Goal: Task Accomplishment & Management: Use online tool/utility

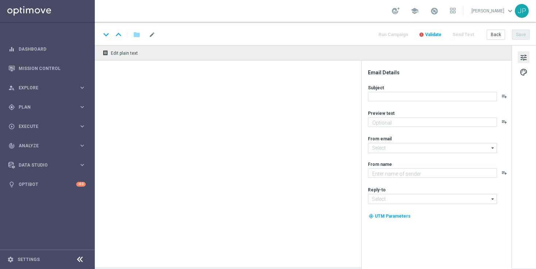
type textarea "Feel the thrill of the casino with this exclusive freebie."
type textarea "Lottoland"
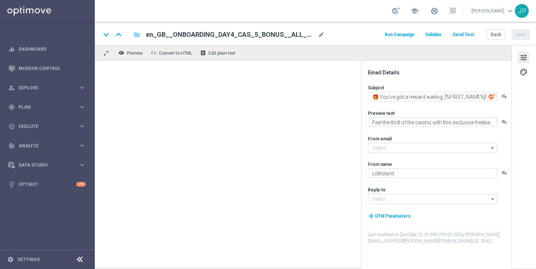
type input "[EMAIL_ADDRESS][DOMAIN_NAME]"
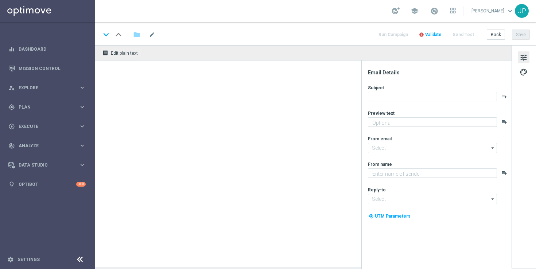
type textarea "Get your bets on your favourite sports with this exclusive freebie."
type input "[EMAIL_ADDRESS][DOMAIN_NAME]"
type textarea "Lottoland"
type input "[EMAIL_ADDRESS][DOMAIN_NAME]"
type textarea "Are you ready to WIN BIG? Play casino classics today at Lottoland!"
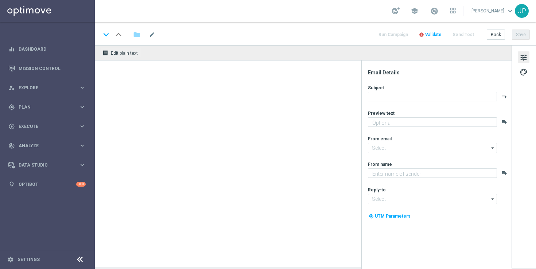
type textarea "Lottoland"
type input "[EMAIL_ADDRESS][DOMAIN_NAME]"
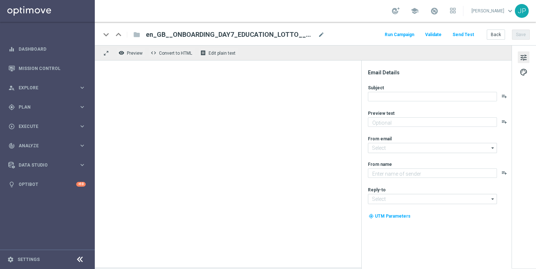
type textarea "With over 30 lottos to choose from, it’s time to start your jackpot journey at …"
type input "[EMAIL_ADDRESS][DOMAIN_NAME]"
type textarea "Lottoland"
type input "[EMAIL_ADDRESS][DOMAIN_NAME]"
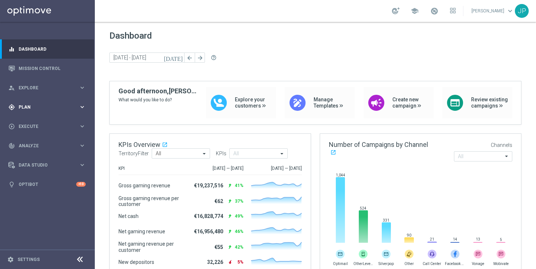
click at [48, 112] on div "gps_fixed Plan keyboard_arrow_right" at bounding box center [47, 106] width 94 height 19
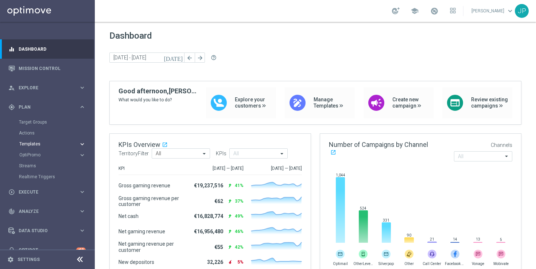
click at [53, 144] on span "Templates" at bounding box center [45, 144] width 52 height 4
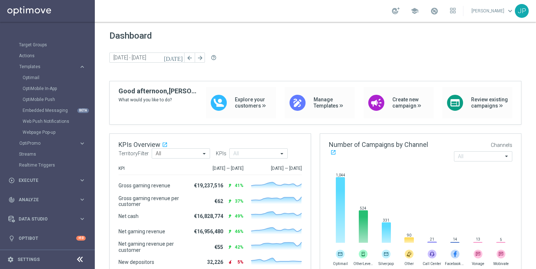
click at [53, 81] on div "Optimail" at bounding box center [58, 77] width 71 height 11
click at [34, 78] on link "Optimail" at bounding box center [49, 78] width 53 height 6
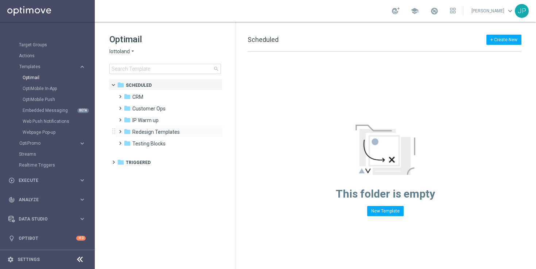
click at [119, 130] on span at bounding box center [118, 128] width 3 height 3
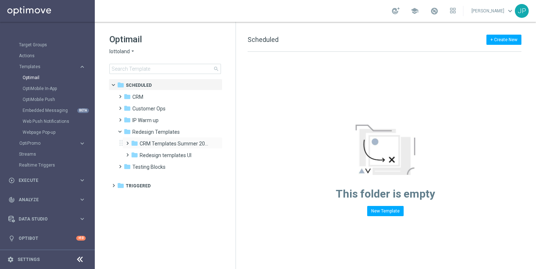
click at [125, 141] on span at bounding box center [125, 140] width 3 height 3
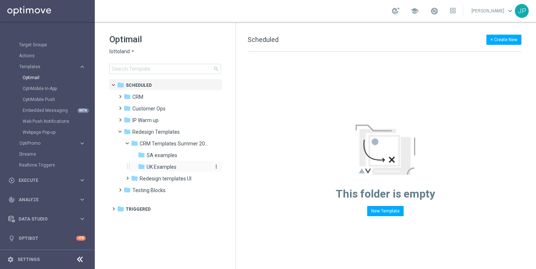
click at [156, 167] on span "UK Examples" at bounding box center [162, 167] width 30 height 7
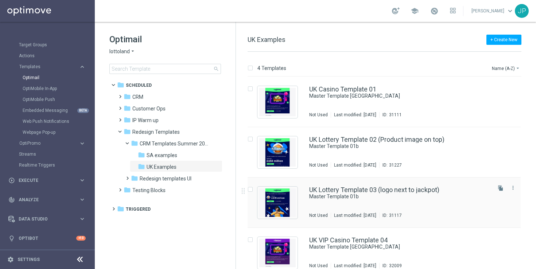
scroll to position [9, 0]
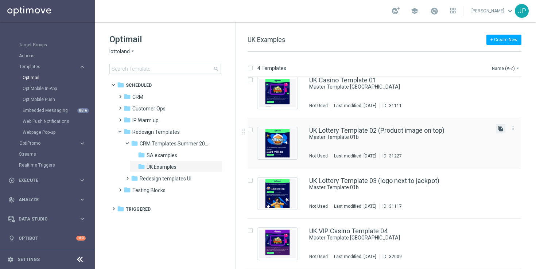
click at [500, 129] on icon "file_copy" at bounding box center [501, 129] width 6 height 6
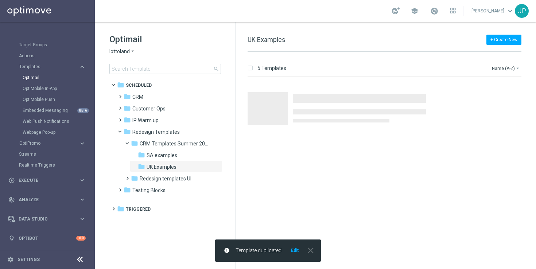
scroll to position [0, 0]
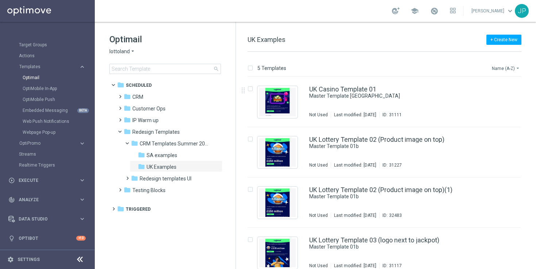
click at [505, 65] on button "Name (A-Z) arrow_drop_down" at bounding box center [506, 68] width 30 height 9
click at [495, 101] on span "Date Modified (Newest)" at bounding box center [493, 100] width 49 height 5
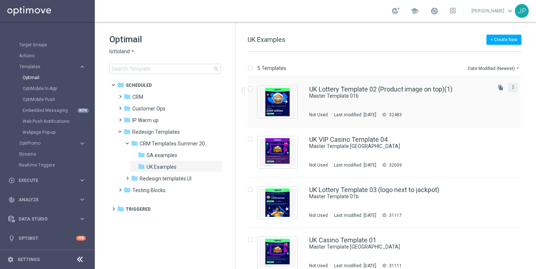
click at [510, 87] on icon "more_vert" at bounding box center [513, 87] width 6 height 6
click at [492, 96] on div "Move" at bounding box center [482, 95] width 44 height 5
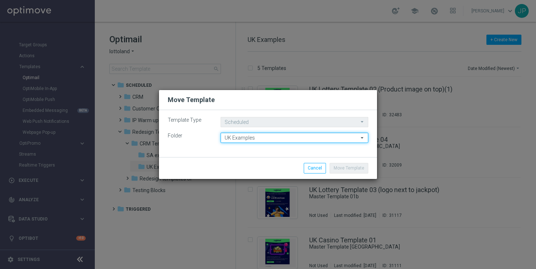
click at [288, 140] on input "UK Examples" at bounding box center [295, 138] width 148 height 10
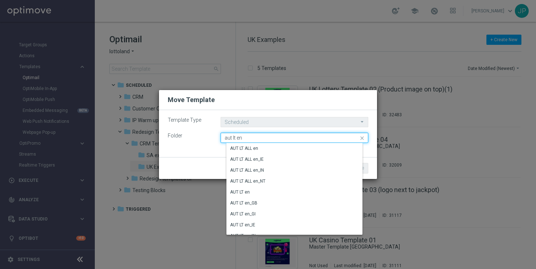
click at [227, 136] on input "aut lt en" at bounding box center [295, 138] width 148 height 10
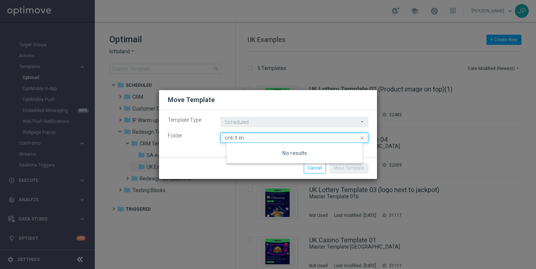
click at [262, 138] on input "onb lt en" at bounding box center [295, 138] width 148 height 10
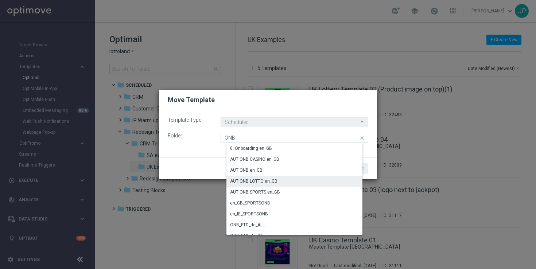
click at [285, 182] on div "AUT ONB LOTTO en_GB" at bounding box center [296, 181] width 141 height 10
type input "AUT ONB LOTTO en_GB"
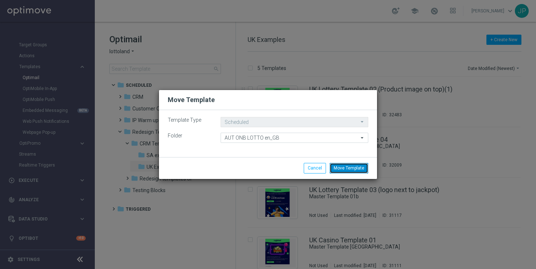
click at [357, 170] on button "Move Template" at bounding box center [349, 168] width 39 height 10
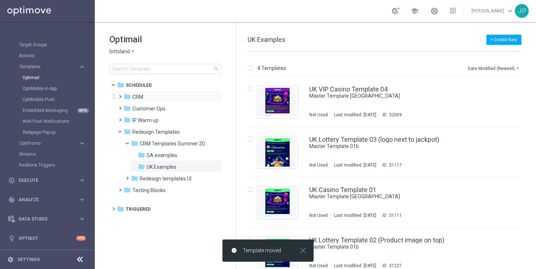
click at [120, 95] on span at bounding box center [118, 93] width 3 height 3
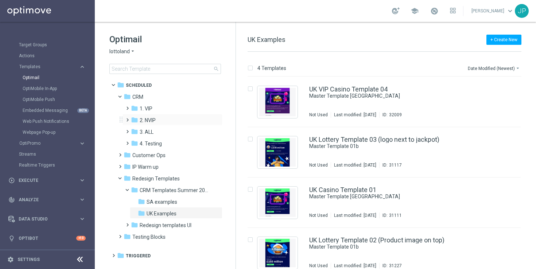
click at [127, 117] on span at bounding box center [125, 116] width 3 height 3
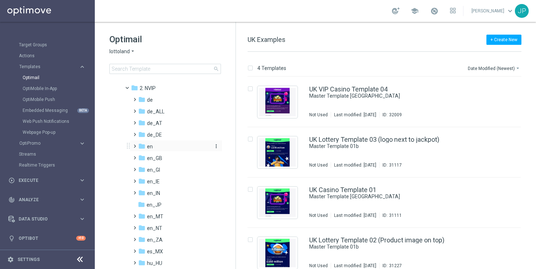
scroll to position [61, 0]
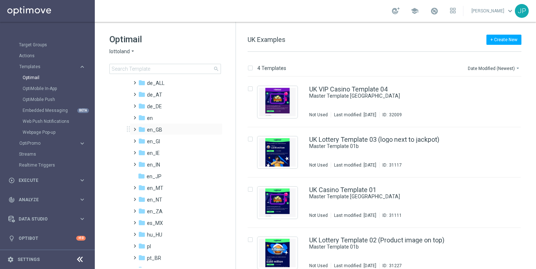
click at [135, 128] on span at bounding box center [133, 126] width 3 height 3
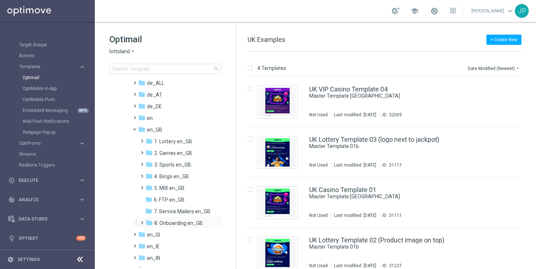
click at [142, 221] on span at bounding box center [140, 219] width 3 height 3
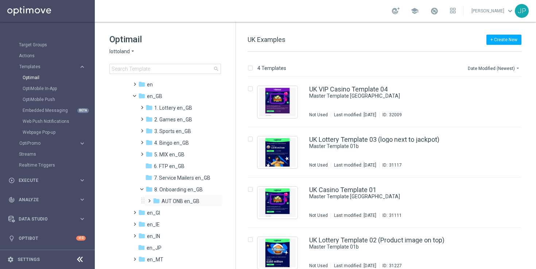
click at [149, 199] on span at bounding box center [147, 197] width 3 height 3
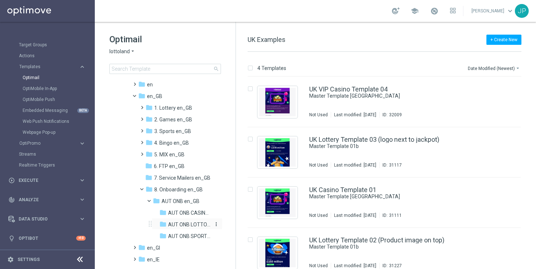
click at [186, 224] on span "AUT ONB LOTTO en_GB" at bounding box center [189, 224] width 42 height 7
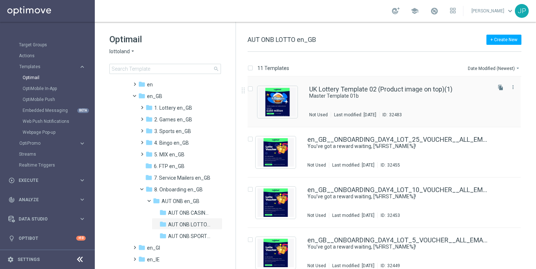
click at [474, 94] on div "Master Template 01b" at bounding box center [399, 96] width 181 height 7
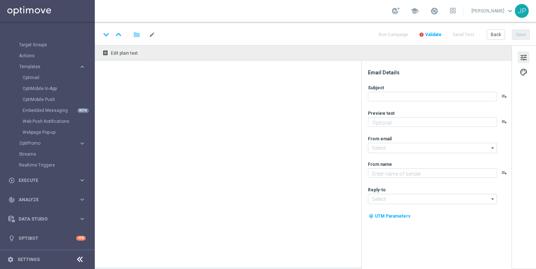
type textarea "preview text"
type textarea "Lottoland"
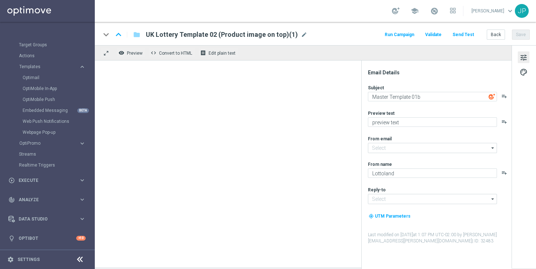
type input "[EMAIL_ADDRESS][DOMAIN_NAME]"
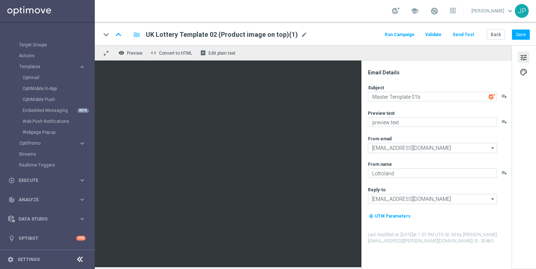
click at [242, 35] on span "UK Lottery Template 02 (Product image on top)(1)" at bounding box center [222, 34] width 152 height 9
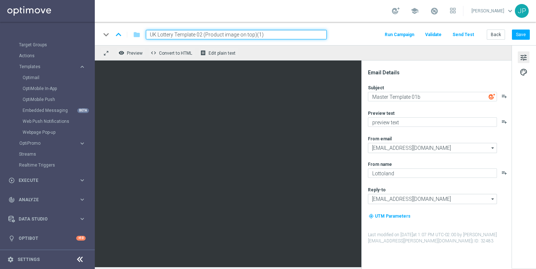
click at [289, 35] on input "UK Lottery Template 02 (Product image on top)(1)" at bounding box center [236, 34] width 181 height 9
paste input "en_GB__ONBOARDING_DAY7_EDUCATION_LOTTO__ALL_EMA_AUT_LT_REBRAND"
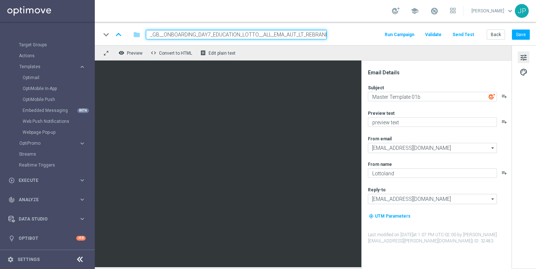
type input "en_GB__ONBOARDING_DAY7_EDUCATION_LOTTO__ALL_EMA_AUT_LT_REBRAND"
click at [345, 36] on div "keyboard_arrow_down keyboard_arrow_up folder en_GB__ONBOARDING_DAY7_EDUCATION_L…" at bounding box center [315, 34] width 429 height 9
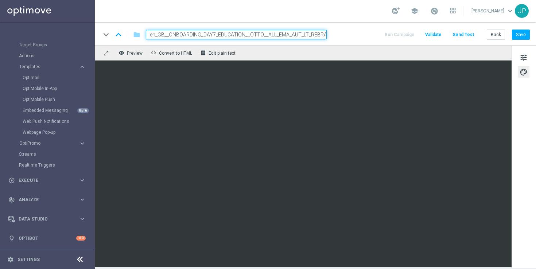
click at [520, 198] on div "tune palette" at bounding box center [524, 156] width 24 height 223
click at [528, 218] on div "tune palette" at bounding box center [524, 156] width 24 height 223
click at [526, 164] on div "tune palette" at bounding box center [524, 156] width 24 height 223
click at [525, 55] on span "tune" at bounding box center [524, 57] width 8 height 9
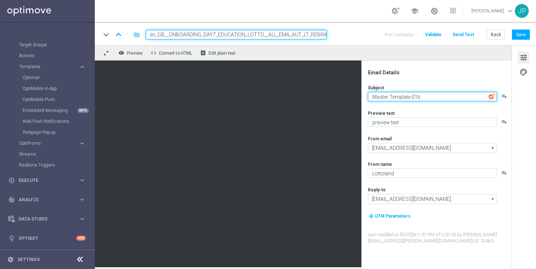
click at [439, 93] on textarea "Master Template 01b" at bounding box center [432, 96] width 129 height 9
click at [438, 97] on textarea "Master Template 01b" at bounding box center [432, 96] width 129 height 9
paste textarea "Try your luck with worldwide lottos [%FIRST_NAME%]"
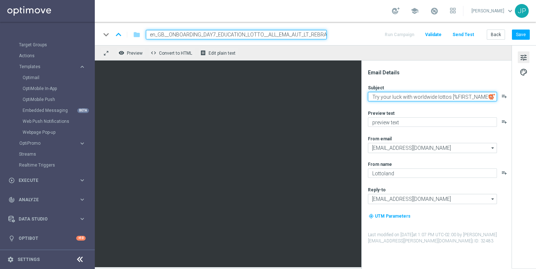
type textarea "Try your luck with worldwide lottos [%FIRST_NAME%]"
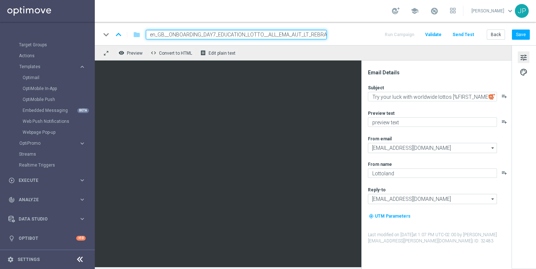
click at [450, 110] on div "Preview text" at bounding box center [439, 113] width 143 height 6
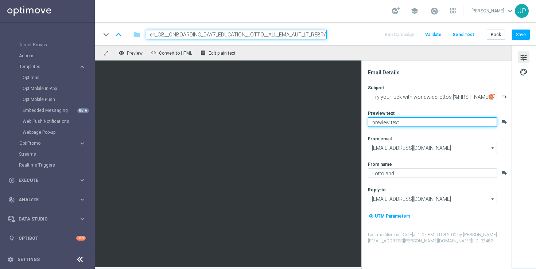
click at [423, 123] on textarea "preview text" at bounding box center [432, 121] width 129 height 9
paste textarea "With over 30 lottos to choose from, it’s time to start your jackpot journey at …"
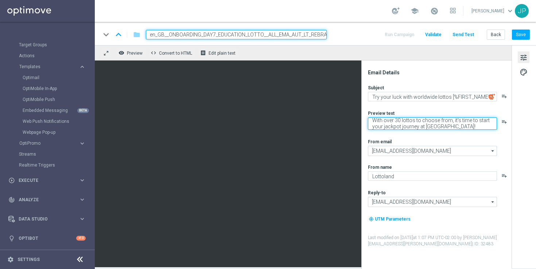
type textarea "With over 30 lottos to choose from, it’s time to start your jackpot journey at …"
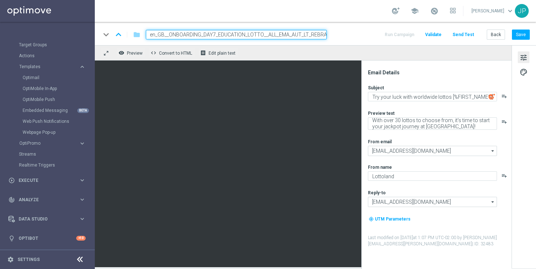
click at [525, 150] on div "tune palette" at bounding box center [524, 156] width 24 height 223
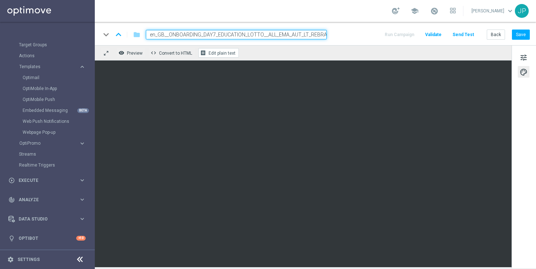
click at [209, 55] on span "Edit plain text" at bounding box center [222, 53] width 27 height 5
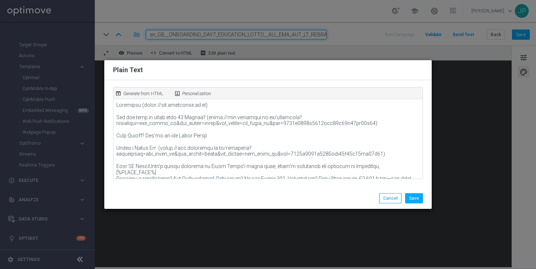
click at [149, 93] on p "Generate from HTML" at bounding box center [143, 93] width 40 height 7
click at [414, 194] on button "Save" at bounding box center [414, 198] width 18 height 10
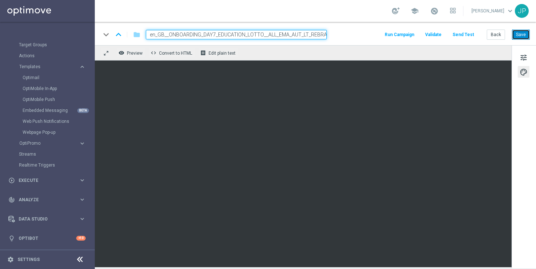
click at [516, 35] on button "Save" at bounding box center [521, 35] width 18 height 10
click at [470, 34] on button "Send Test" at bounding box center [463, 35] width 24 height 10
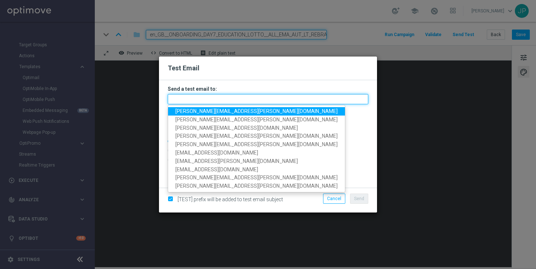
click at [260, 99] on input "text" at bounding box center [268, 99] width 201 height 10
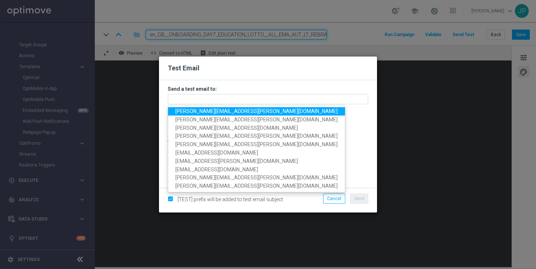
click at [188, 112] on span "ricky.hubbard@lottoland.com" at bounding box center [256, 111] width 162 height 6
type input "ricky.hubbard@lottoland.com"
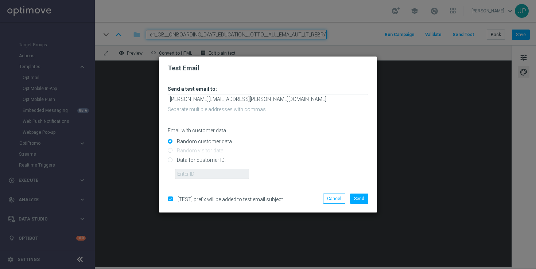
click at [206, 160] on input "Data for customer ID:" at bounding box center [268, 163] width 201 height 10
radio input "true"
click at [206, 174] on input "text" at bounding box center [212, 174] width 74 height 10
paste input "223901476"
type input "223901476"
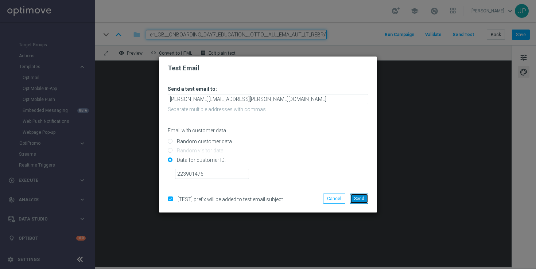
click at [365, 201] on button "Send" at bounding box center [359, 199] width 18 height 10
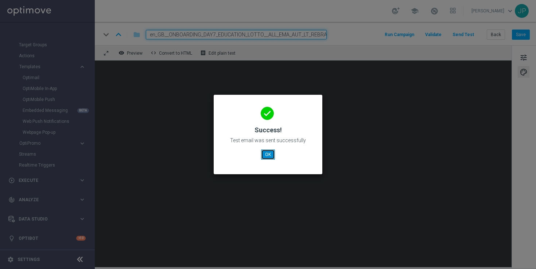
click at [269, 153] on button "OK" at bounding box center [268, 154] width 14 height 10
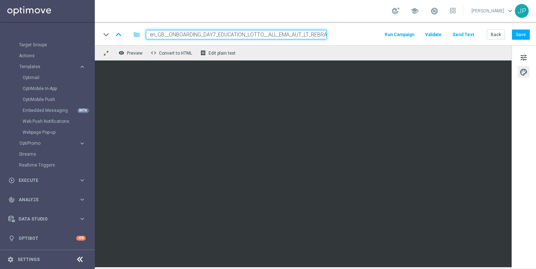
click at [466, 35] on button "Send Test" at bounding box center [463, 35] width 24 height 10
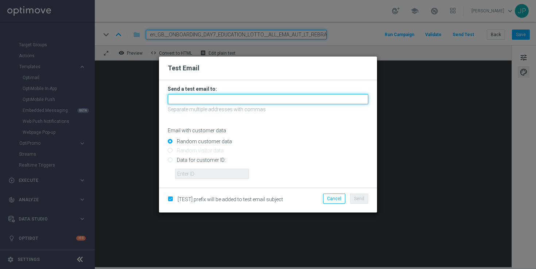
click at [255, 99] on input "text" at bounding box center [268, 99] width 201 height 10
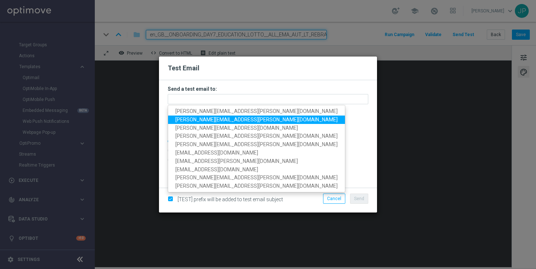
click at [186, 121] on span "james.parr@lottoland.com" at bounding box center [256, 120] width 162 height 6
type input "james.parr@lottoland.com"
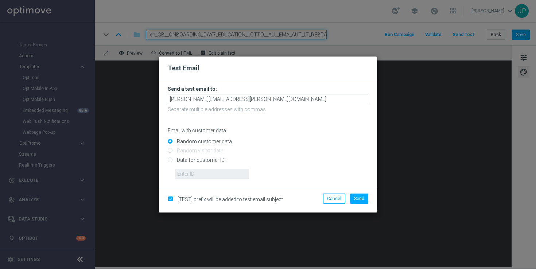
click at [197, 159] on input "Data for customer ID:" at bounding box center [268, 163] width 201 height 10
radio input "true"
click at [198, 173] on input "text" at bounding box center [212, 174] width 74 height 10
paste input "223901476"
type input "223901476"
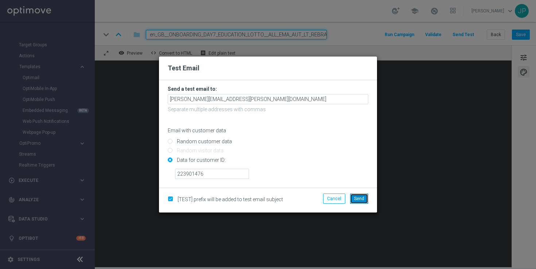
click at [361, 196] on span "Send" at bounding box center [359, 198] width 10 height 5
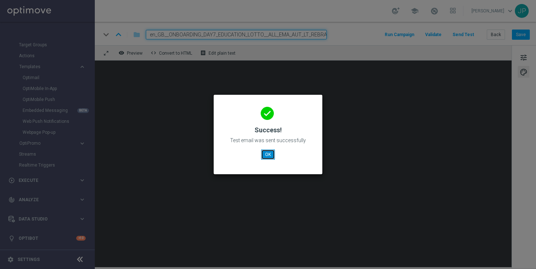
click at [268, 155] on button "OK" at bounding box center [268, 154] width 14 height 10
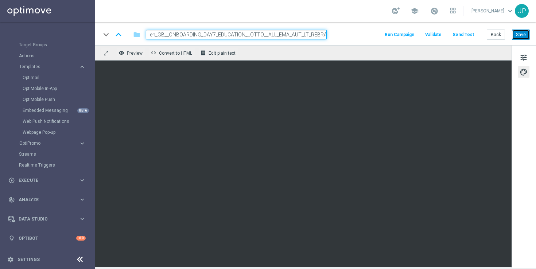
click at [524, 35] on button "Save" at bounding box center [521, 35] width 18 height 10
click at [522, 36] on button "Save" at bounding box center [521, 35] width 18 height 10
click at [520, 34] on button "Save" at bounding box center [521, 35] width 18 height 10
click at [498, 36] on button "Back" at bounding box center [496, 35] width 18 height 10
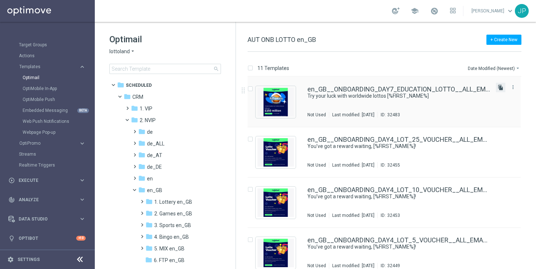
click at [499, 87] on icon "file_copy" at bounding box center [501, 88] width 6 height 6
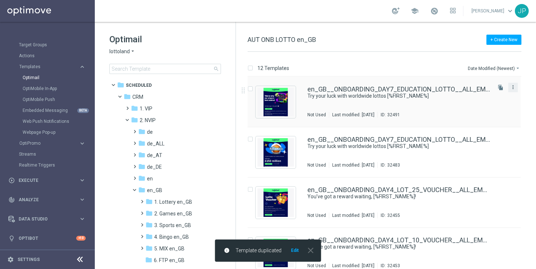
click at [513, 88] on icon "more_vert" at bounding box center [513, 87] width 6 height 6
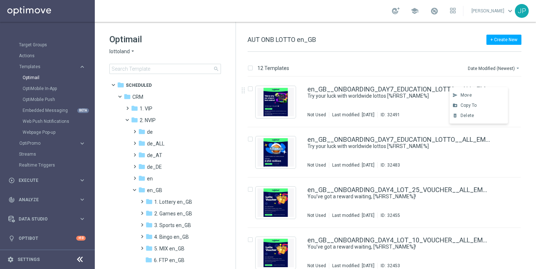
click at [431, 61] on div "12 Templates Date Modified (Newest) arrow_drop_down Drag here to set row groups…" at bounding box center [386, 160] width 300 height 217
click at [513, 87] on icon "more_vert" at bounding box center [513, 87] width 6 height 6
click at [497, 97] on div "Move" at bounding box center [482, 95] width 44 height 5
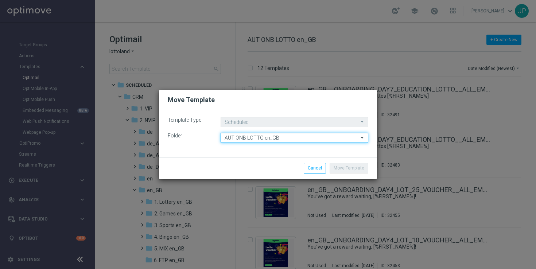
click at [295, 138] on input "AUT ONB LOTTO en_GB" at bounding box center [295, 138] width 148 height 10
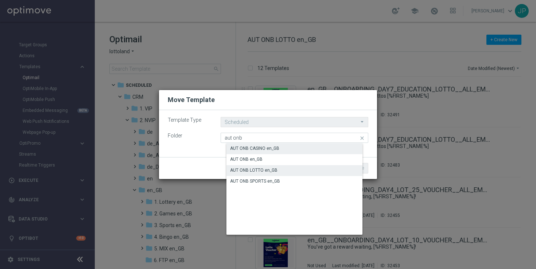
click at [314, 149] on div "AUT ONB CASINO en_GB" at bounding box center [300, 148] width 148 height 10
type input "AUT ONB CASINO en_GB"
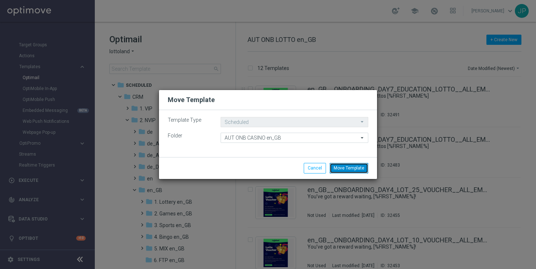
click at [343, 167] on button "Move Template" at bounding box center [349, 168] width 39 height 10
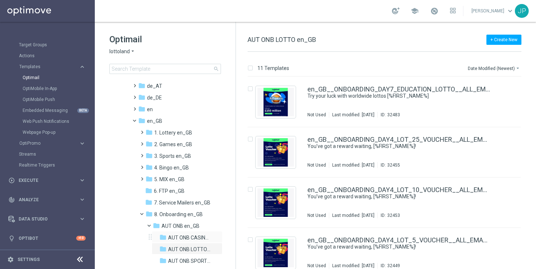
scroll to position [101, 0]
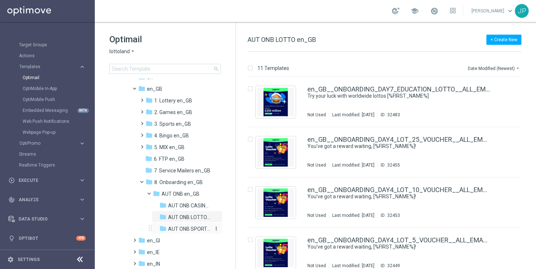
click at [185, 228] on span "AUT ONB SPORTS en_GB" at bounding box center [189, 229] width 42 height 7
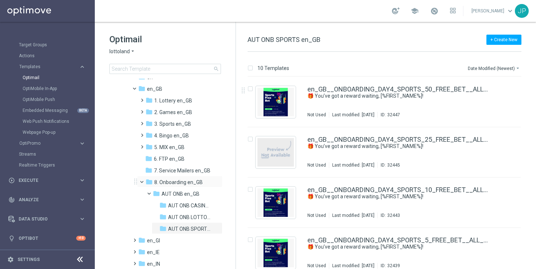
scroll to position [150, 0]
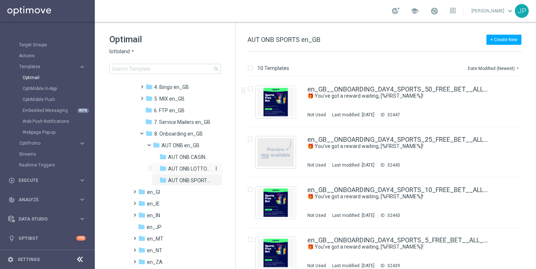
click at [184, 172] on span "AUT ONB LOTTO en_GB" at bounding box center [189, 169] width 42 height 7
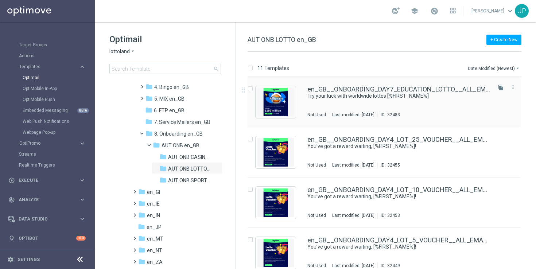
click at [459, 109] on div "en_GB__ONBOARDING_DAY7_EDUCATION_LOTTO__ALL_EMA_AUT_LT_REBRAND Try your luck wi…" at bounding box center [398, 102] width 183 height 32
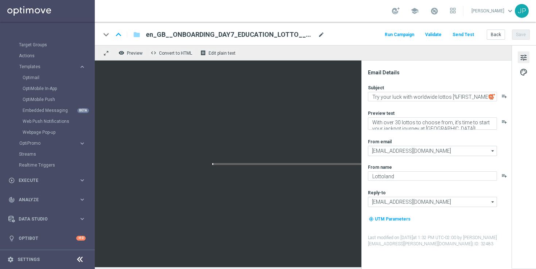
click at [322, 34] on span "mode_edit" at bounding box center [321, 34] width 7 height 7
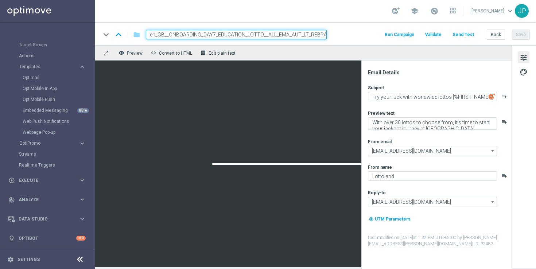
scroll to position [0, 5]
click at [299, 35] on input "en_GB__ONBOARDING_DAY7_EDUCATION_LOTTO__ALL_EMA_AUT_LT_REBRAND" at bounding box center [236, 34] width 181 height 9
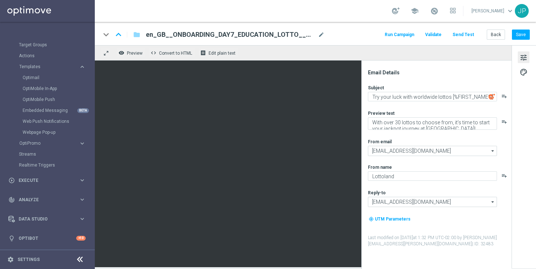
click at [375, 35] on div "keyboard_arrow_down keyboard_arrow_up folder en_GB__ONBOARDING_DAY7_EDUCATION_L…" at bounding box center [315, 34] width 429 height 9
click at [516, 34] on button "Save" at bounding box center [521, 35] width 18 height 10
click at [501, 32] on button "Back" at bounding box center [496, 35] width 18 height 10
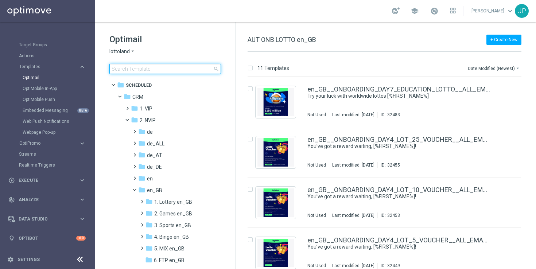
click at [174, 67] on input at bounding box center [165, 69] width 112 height 10
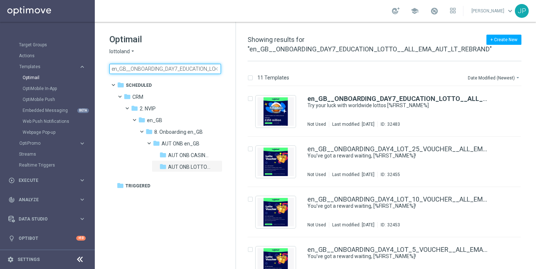
scroll to position [0, 78]
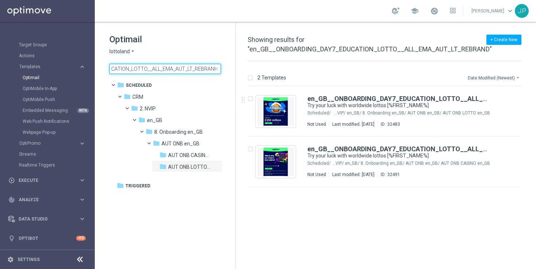
type input "en_GB__ONBOARDING_DAY7_EDUCATION_LOTTO__ALL_EMA_AUT_LT_REBRAND"
click at [502, 77] on button "Date Modified (Newest) arrow_drop_down" at bounding box center [494, 77] width 54 height 9
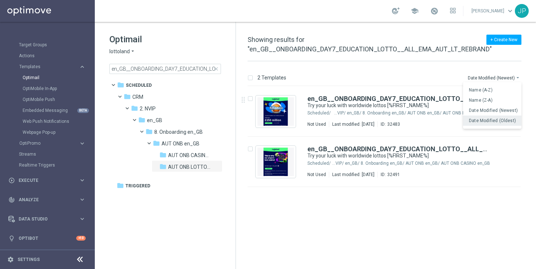
click at [475, 118] on span "Date Modified (Oldest)" at bounding box center [492, 120] width 47 height 5
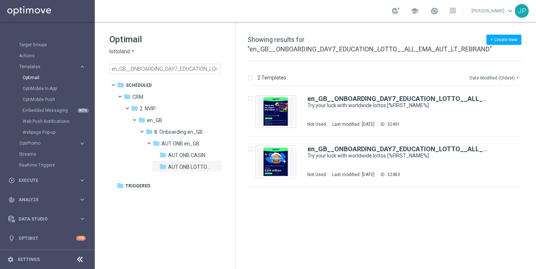
click at [495, 77] on button "Date Modified (Oldest) arrow_drop_down" at bounding box center [495, 77] width 53 height 9
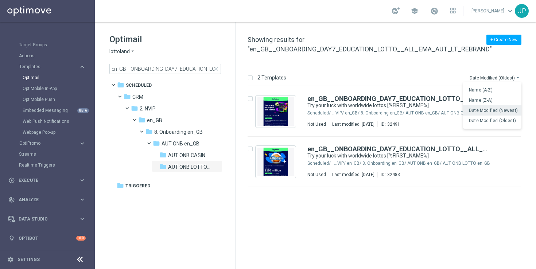
click at [494, 113] on span "Date Modified (Newest)" at bounding box center [493, 110] width 49 height 5
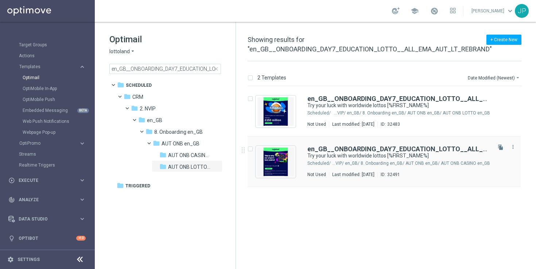
click at [465, 163] on div "CRM/ 2. NVIP/ en_GB/ 8. Onboarding en_GB/ AUT ONB en_GB/ AUT ONB CASINO en_GB" at bounding box center [411, 163] width 158 height 6
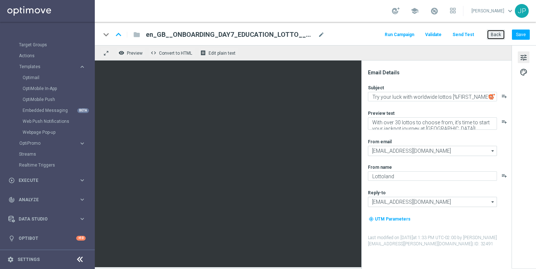
click at [497, 34] on button "Back" at bounding box center [496, 35] width 18 height 10
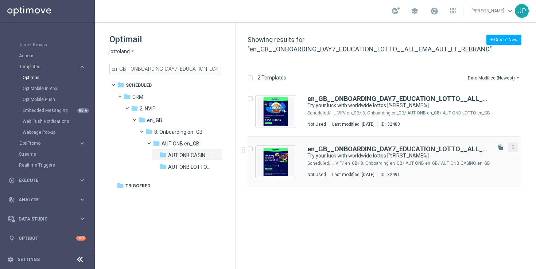
click at [515, 147] on icon "more_vert" at bounding box center [513, 147] width 6 height 6
click at [490, 156] on div "Move" at bounding box center [484, 154] width 44 height 5
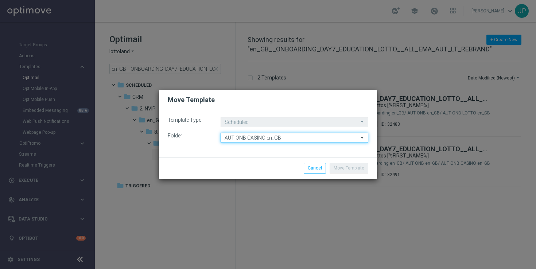
click at [305, 140] on input "AUT ONB CASINO en_GB" at bounding box center [295, 138] width 148 height 10
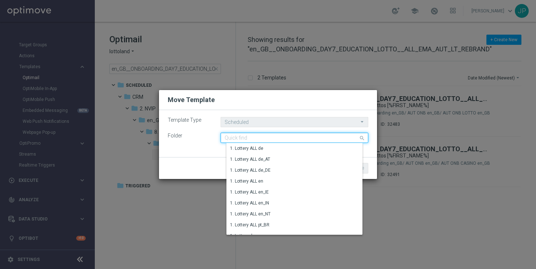
click at [303, 136] on input at bounding box center [295, 138] width 148 height 10
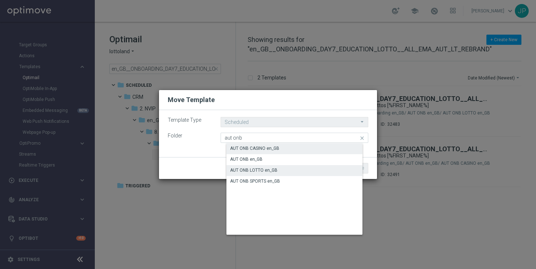
click at [312, 170] on div "AUT ONB LOTTO en_GB" at bounding box center [300, 170] width 148 height 10
type input "AUT ONB LOTTO en_GB"
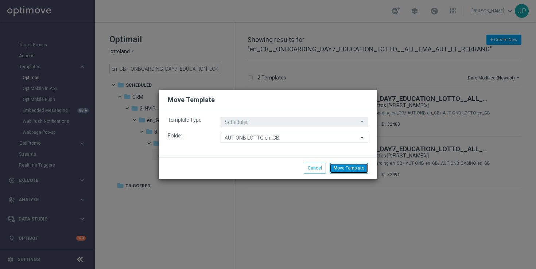
click at [352, 169] on button "Move Template" at bounding box center [349, 168] width 39 height 10
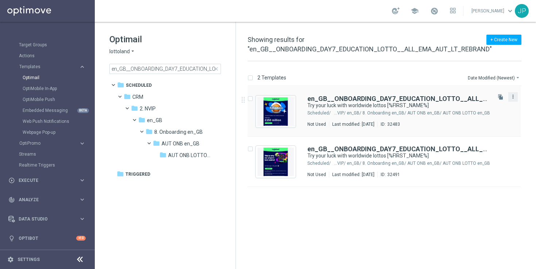
click at [512, 95] on icon "more_vert" at bounding box center [513, 97] width 6 height 6
click at [479, 103] on div "Move" at bounding box center [484, 104] width 44 height 5
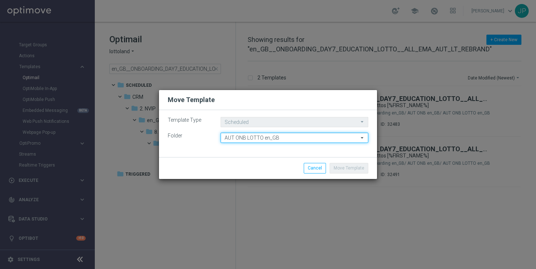
click at [295, 136] on input "AUT ONB LOTTO en_GB" at bounding box center [295, 138] width 148 height 10
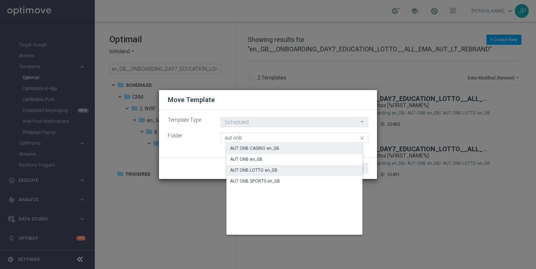
click at [318, 146] on div "AUT ONB CASINO en_GB" at bounding box center [300, 148] width 148 height 10
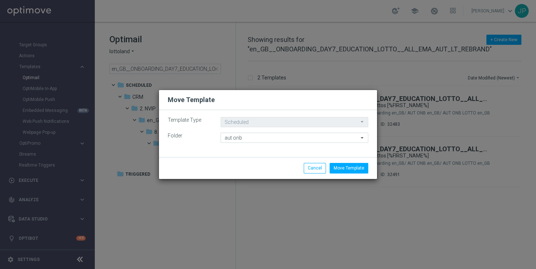
type input "AUT ONB CASINO en_GB"
click at [343, 170] on button "Move Template" at bounding box center [349, 168] width 39 height 10
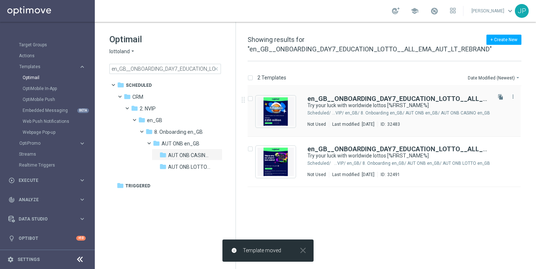
click at [452, 119] on div "en_GB__ONBOARDING_DAY7_EDUCATION_LOTTO__ALL_EMA_AUT_LT_REBRAND Try your luck wi…" at bounding box center [398, 112] width 183 height 32
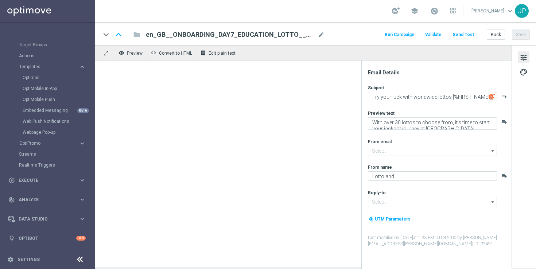
type input "[EMAIL_ADDRESS][DOMAIN_NAME]"
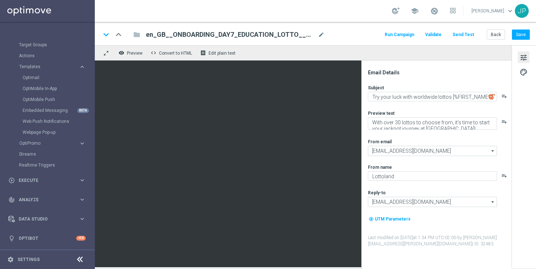
click at [249, 37] on span "en_GB__ONBOARDING_DAY7_EDUCATION_LOTTO__ALL_EMA_AUT_LT_REBRAND" at bounding box center [230, 34] width 169 height 9
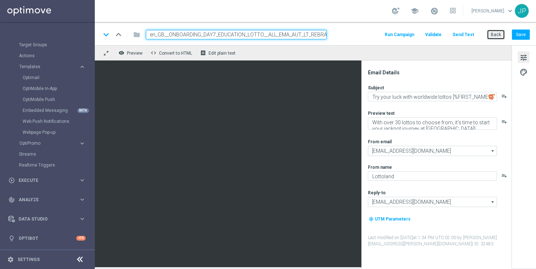
click at [501, 31] on button "Back" at bounding box center [496, 35] width 18 height 10
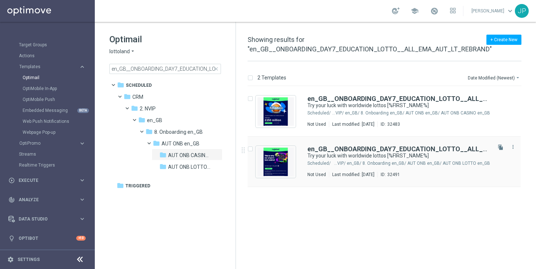
click at [462, 172] on div "Not Used Last modified: Tuesday, August 12, 2025 ID: 32491" at bounding box center [398, 175] width 183 height 6
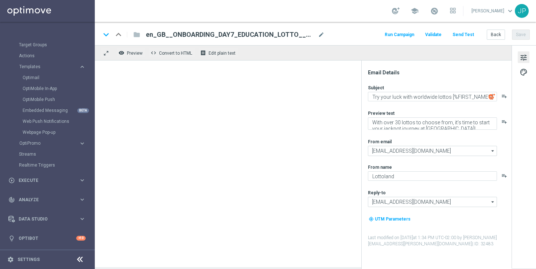
type input "en_GB__ONBOARDING_DAY7_EDUCATION_LOTTO__ALL_EMA_AUT_LT_REBRAND(1)"
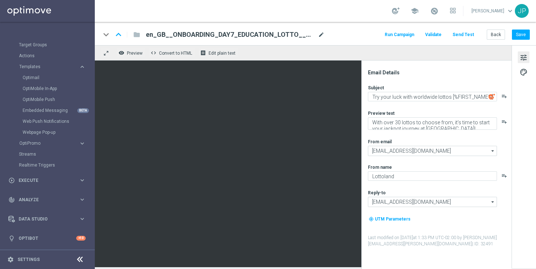
click at [322, 34] on span "mode_edit" at bounding box center [321, 34] width 7 height 7
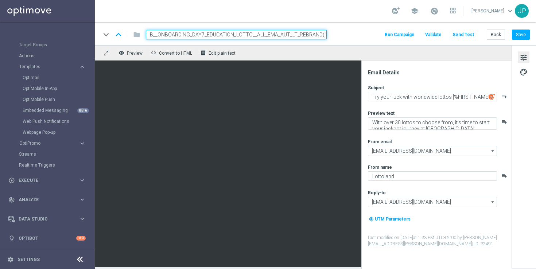
click at [273, 32] on input "en_GB__ONBOARDING_DAY7_EDUCATION_LOTTO__ALL_EMA_AUT_LT_REBRAND(1)" at bounding box center [236, 34] width 181 height 9
click at [366, 35] on div "keyboard_arrow_down keyboard_arrow_up folder en_GB__ONBOARDING_DAY7_EDUCATION_L…" at bounding box center [315, 34] width 429 height 9
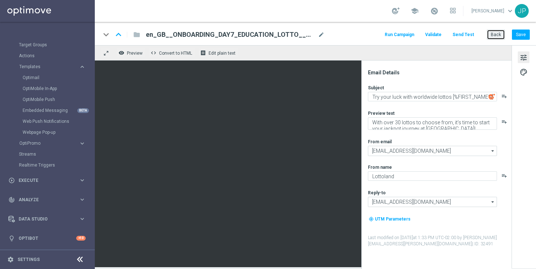
click at [488, 36] on button "Back" at bounding box center [496, 35] width 18 height 10
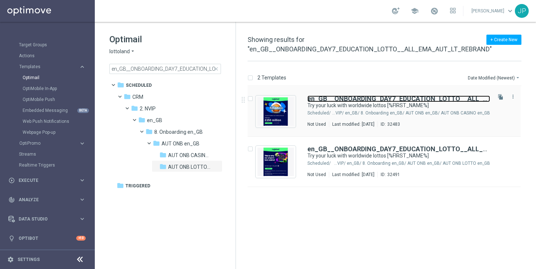
click at [455, 99] on b "en_GB__ONBOARDING_DAY7_EDUCATION_LOTTO__ALL_EMA_AUT_LT_REBRAND" at bounding box center [431, 99] width 249 height 8
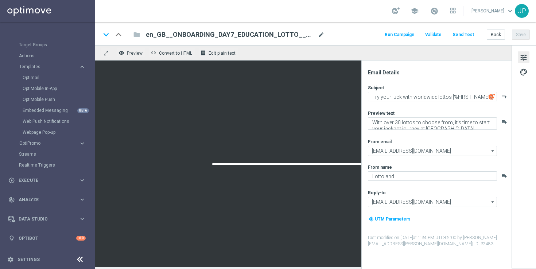
click at [318, 34] on span "mode_edit" at bounding box center [321, 34] width 7 height 7
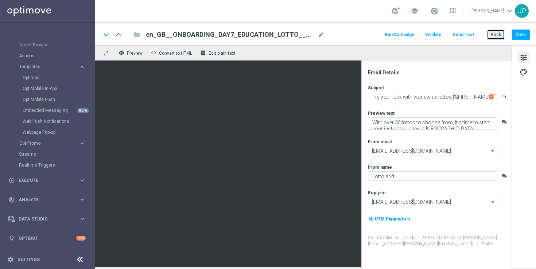
click at [491, 35] on button "Back" at bounding box center [496, 35] width 18 height 10
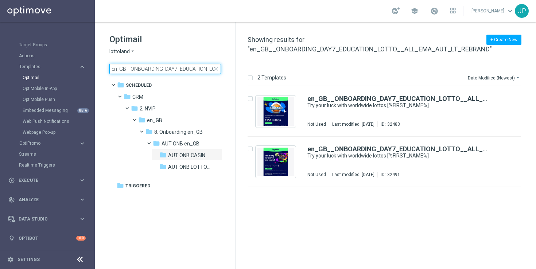
click at [159, 65] on input "en_GB__ONBOARDING_DAY7_EDUCATION_LOTTO__ALL_EMA_AUT_LT_REBRAND" at bounding box center [165, 69] width 112 height 10
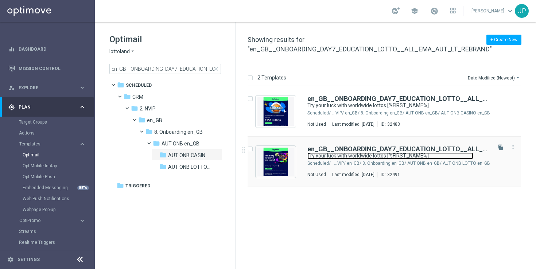
click at [465, 154] on link "Try your luck with worldwide lottos [%FIRST_NAME%]" at bounding box center [390, 155] width 166 height 7
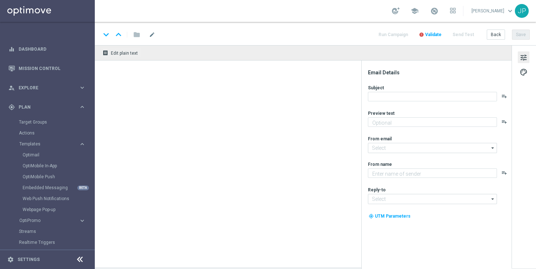
type input "en_GB__ONBOARDING_DAY7_EDUCATION_LOTTO__ALL_EMA_AUT_LT_REBRAND(1)"
type textarea "With over 30 lottos to choose from, it’s time to start your jackpot journey at …"
type input "[EMAIL_ADDRESS][DOMAIN_NAME]"
type textarea "Lottoland"
type input "[EMAIL_ADDRESS][DOMAIN_NAME]"
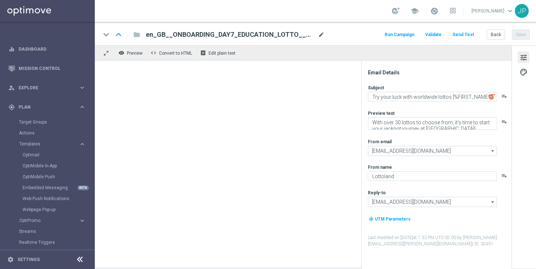
click at [318, 34] on span "mode_edit" at bounding box center [321, 34] width 7 height 7
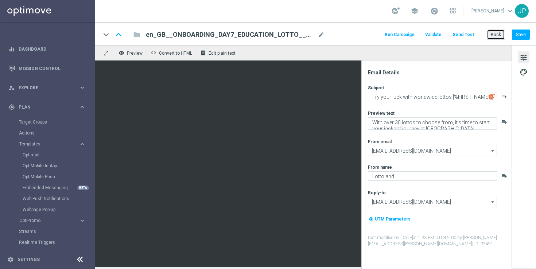
click at [501, 34] on button "Back" at bounding box center [496, 35] width 18 height 10
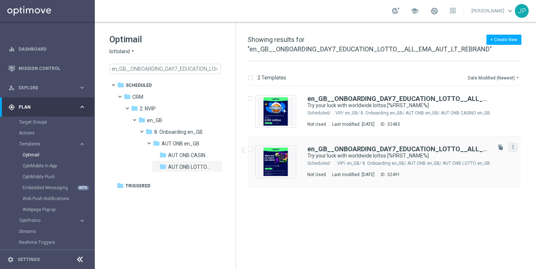
click at [512, 150] on button "more_vert" at bounding box center [512, 147] width 7 height 9
click at [491, 156] on div "Move" at bounding box center [484, 154] width 44 height 5
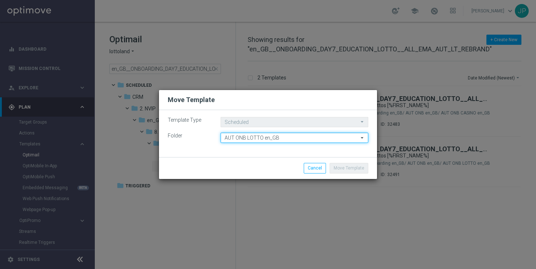
click at [299, 138] on input "AUT ONB LOTTO en_GB" at bounding box center [295, 138] width 148 height 10
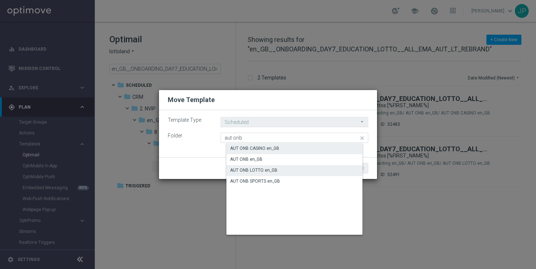
click at [301, 150] on div "AUT ONB CASINO en_GB" at bounding box center [300, 148] width 148 height 10
type input "AUT ONB CASINO en_GB"
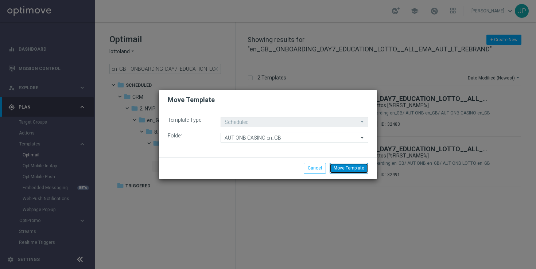
click at [349, 167] on button "Move Template" at bounding box center [349, 168] width 39 height 10
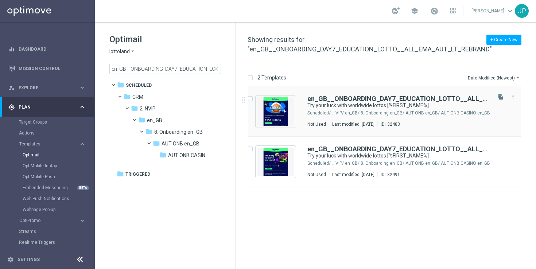
click at [459, 110] on div "CRM/ 2. NVIP/ en_GB/ 8. Onboarding en_GB/ AUT ONB en_GB/ AUT ONB CASINO en_GB" at bounding box center [411, 113] width 158 height 6
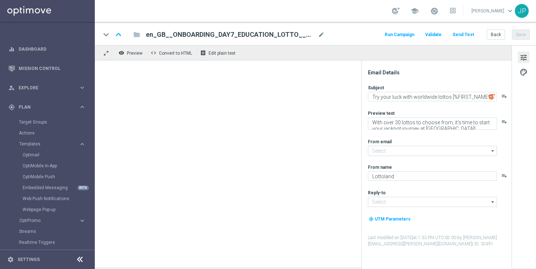
type input "[EMAIL_ADDRESS][DOMAIN_NAME]"
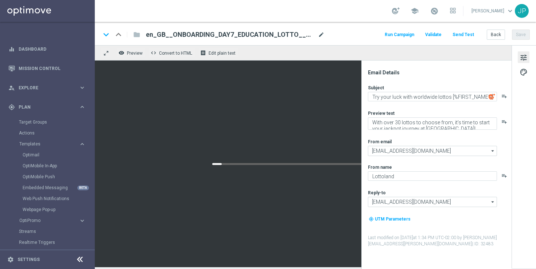
click at [322, 35] on span "mode_edit" at bounding box center [321, 34] width 7 height 7
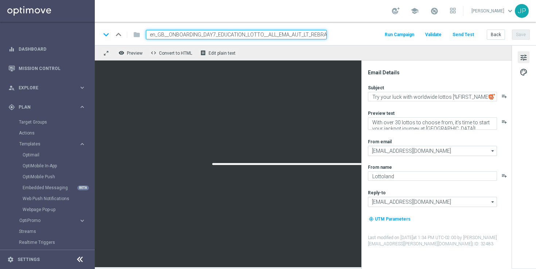
scroll to position [0, 5]
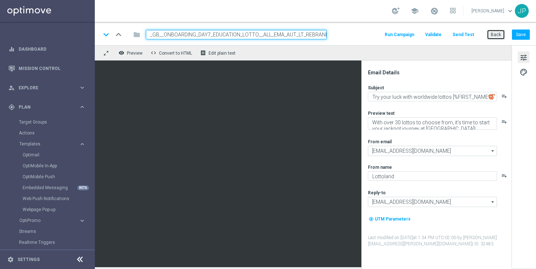
click at [499, 37] on button "Back" at bounding box center [496, 35] width 18 height 10
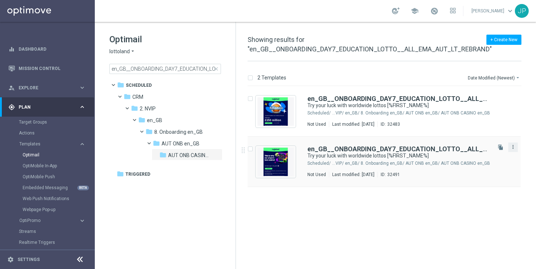
click at [514, 145] on icon "more_vert" at bounding box center [513, 147] width 6 height 6
click at [486, 154] on div "Move" at bounding box center [484, 154] width 44 height 5
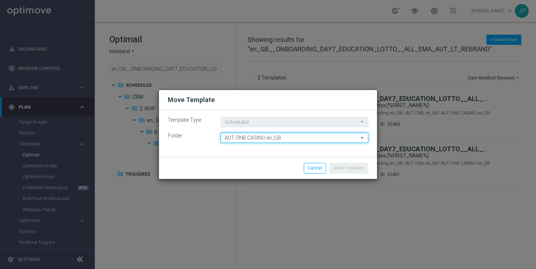
click at [300, 137] on input "AUT ONB CASINO en_GB" at bounding box center [295, 138] width 148 height 10
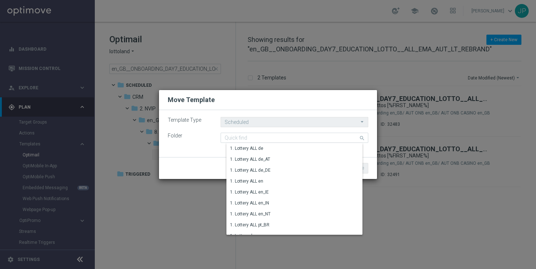
click at [411, 218] on modal-container "Move Template Template Type Scheduled Scheduled arrow_drop_down Drag here to se…" at bounding box center [268, 134] width 536 height 269
type input "AUT ONB CASINO en_GB"
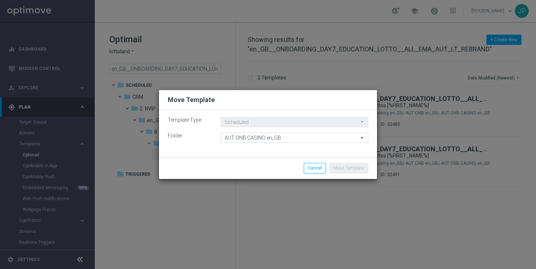
click at [413, 218] on modal-container "Move Template Template Type Scheduled Scheduled arrow_drop_down Drag here to se…" at bounding box center [268, 134] width 536 height 269
click at [316, 167] on button "Cancel" at bounding box center [315, 168] width 22 height 10
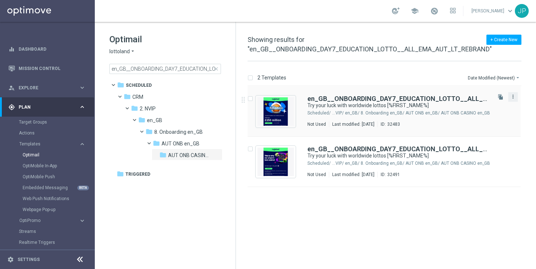
click at [515, 97] on icon "more_vert" at bounding box center [513, 97] width 6 height 6
click at [485, 104] on div "Move" at bounding box center [484, 104] width 44 height 5
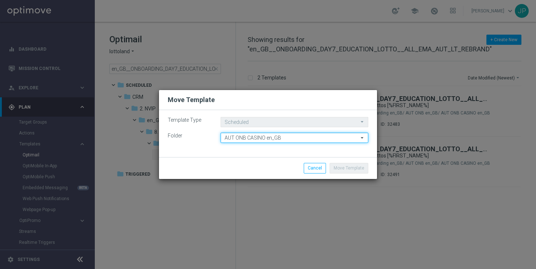
click at [286, 140] on input "AUT ONB CASINO en_GB" at bounding box center [295, 138] width 148 height 10
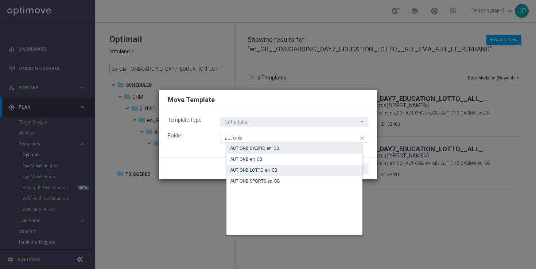
click at [280, 166] on div "AUT ONB LOTTO en_GB" at bounding box center [300, 170] width 148 height 10
type input "AUT ONB LOTTO en_GB"
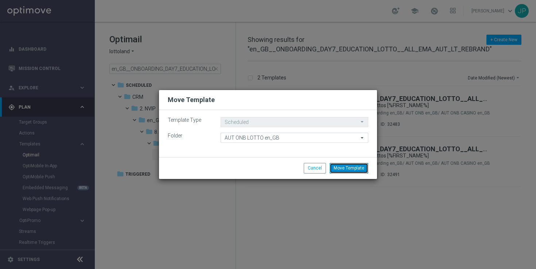
click at [358, 171] on button "Move Template" at bounding box center [349, 168] width 39 height 10
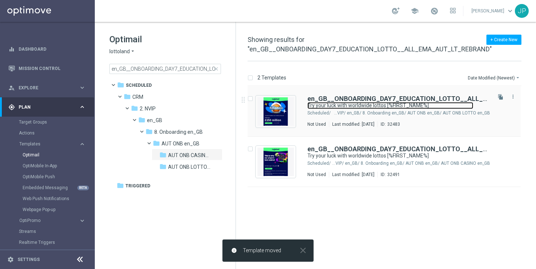
click at [459, 105] on link "Try your luck with worldwide lottos [%FIRST_NAME%]" at bounding box center [390, 105] width 166 height 7
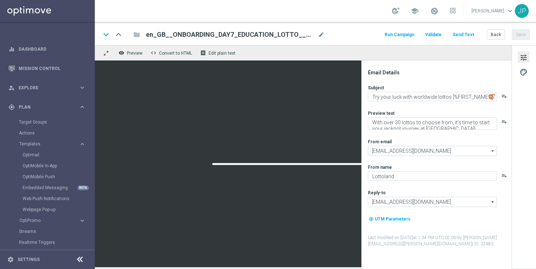
click at [297, 34] on span "en_GB__ONBOARDING_DAY7_EDUCATION_LOTTO__ALL_EMA_AUT_LT_REBRAND" at bounding box center [230, 34] width 169 height 9
click at [525, 33] on button "Save" at bounding box center [521, 35] width 18 height 10
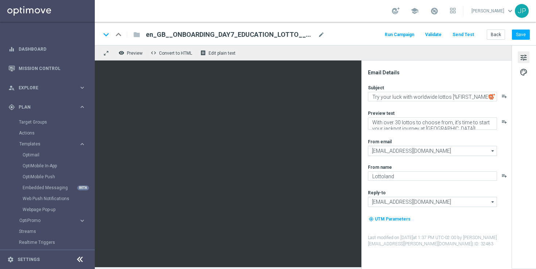
click at [494, 29] on div "keyboard_arrow_down keyboard_arrow_up folder en_GB__ONBOARDING_DAY7_EDUCATION_L…" at bounding box center [315, 33] width 441 height 23
click at [495, 37] on button "Back" at bounding box center [496, 35] width 18 height 10
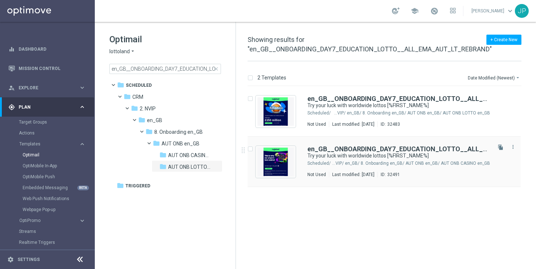
click at [479, 159] on div "Try your luck with worldwide lottos [%FIRST_NAME%]" at bounding box center [398, 155] width 183 height 7
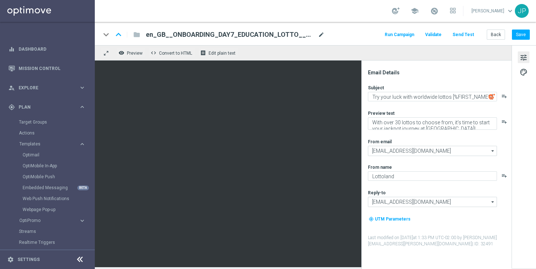
click at [324, 32] on span "mode_edit" at bounding box center [321, 34] width 7 height 7
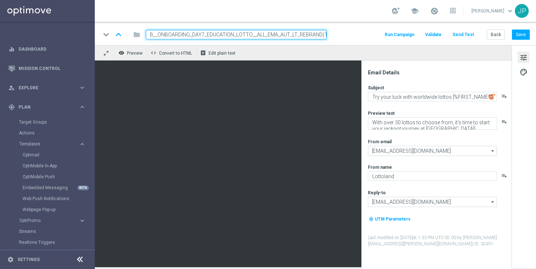
click at [302, 37] on input "en_GB__ONBOARDING_DAY7_EDUCATION_LOTTO__ALL_EMA_AUT_LT_REBRAND(1)" at bounding box center [236, 34] width 181 height 9
paste input "CASINO__ALL_EMA_AUT_GM_REBRAND"
type input "en_GB__ONBOARDING_DAY7_EDUCATION_CASINO__ALL_EMA_AUT_GM_REBRAND"
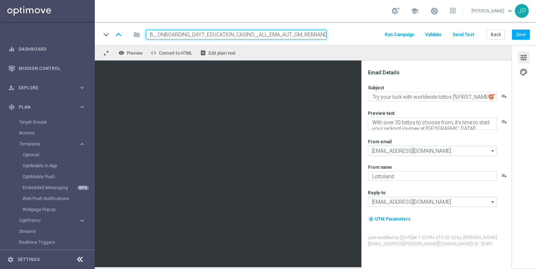
scroll to position [0, 11]
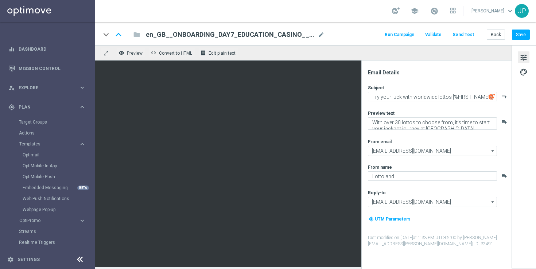
click at [526, 58] on span "tune" at bounding box center [524, 57] width 8 height 9
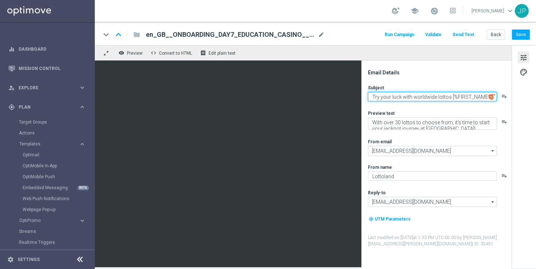
click at [452, 96] on textarea "Try your luck with worldwide lottos [%FIRST_NAME%]" at bounding box center [432, 96] width 129 height 9
paste textarea "he casino is calling, [%FIRST_NAME%] !"
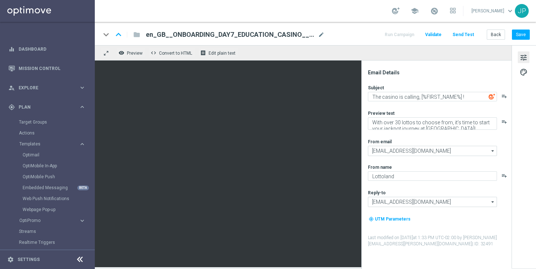
click at [455, 108] on div "Subject The casino is calling, [%FIRST_NAME%] ! playlist_add Preview text With …" at bounding box center [439, 166] width 143 height 163
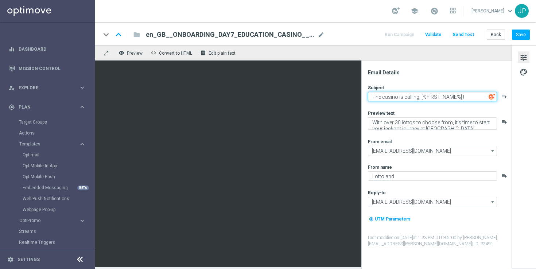
click at [460, 98] on textarea "The casino is calling, [%FIRST_NAME%] !" at bounding box center [432, 96] width 129 height 9
type textarea "The casino is calling, [%FIRST_NAME%]!"
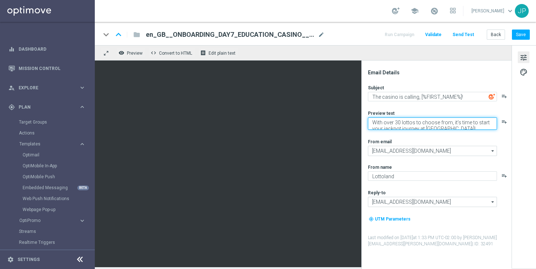
click at [423, 124] on textarea "With over 30 lottos to choose from, it’s time to start your jackpot journey at …" at bounding box center [432, 123] width 129 height 12
paste textarea "Are you ready to WIN BIG? Play casino classics toda"
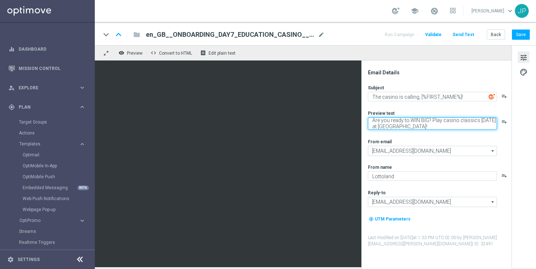
type textarea "Are you ready to WIN BIG? Play casino classics [DATE] at [GEOGRAPHIC_DATA]!"
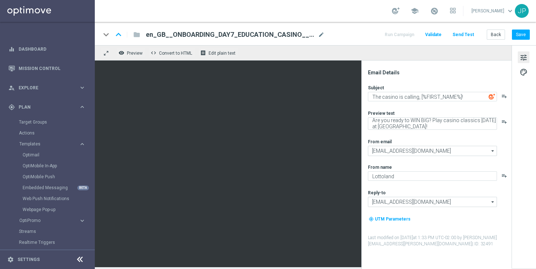
click at [464, 136] on div "Subject The casino is calling, [%FIRST_NAME%]! playlist_add Preview text Are yo…" at bounding box center [439, 166] width 143 height 163
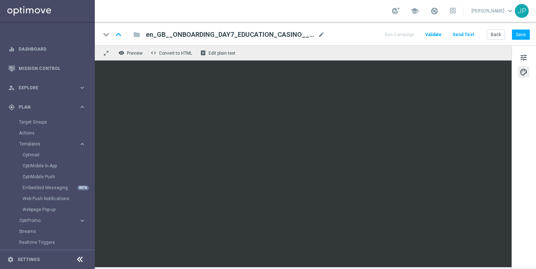
click at [527, 203] on div "tune palette" at bounding box center [524, 156] width 24 height 223
click at [529, 200] on div "tune palette" at bounding box center [524, 156] width 24 height 223
click at [521, 36] on button "Save" at bounding box center [521, 35] width 18 height 10
click at [527, 60] on span "tune" at bounding box center [524, 57] width 8 height 9
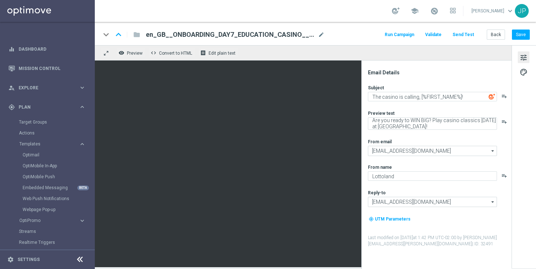
click at [463, 36] on button "Send Test" at bounding box center [463, 35] width 24 height 10
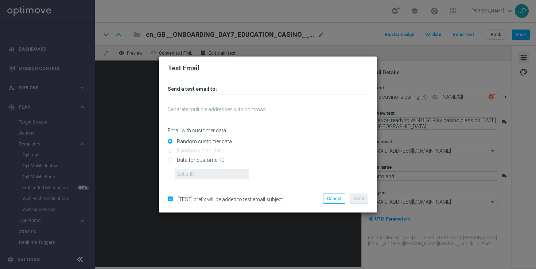
click at [284, 107] on p "Separate multiple addresses with commas" at bounding box center [268, 109] width 201 height 7
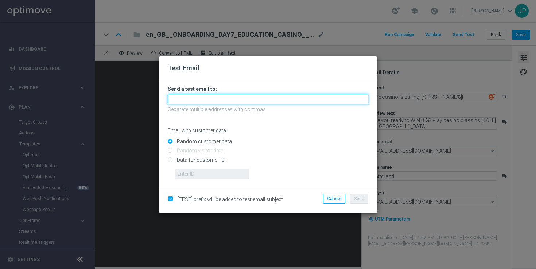
click at [285, 104] on input "text" at bounding box center [268, 99] width 201 height 10
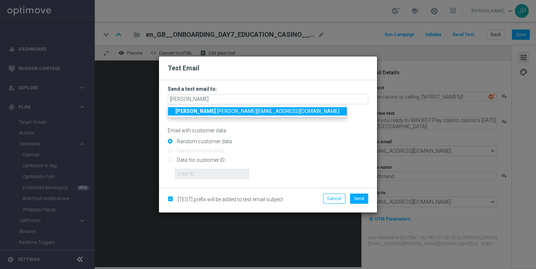
click at [234, 112] on span "ricky .hubbard@lottoland.com" at bounding box center [257, 111] width 164 height 6
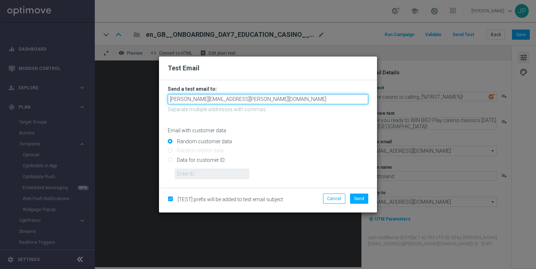
click at [279, 98] on input "ricky.hubbard@lottoland.com" at bounding box center [268, 99] width 201 height 10
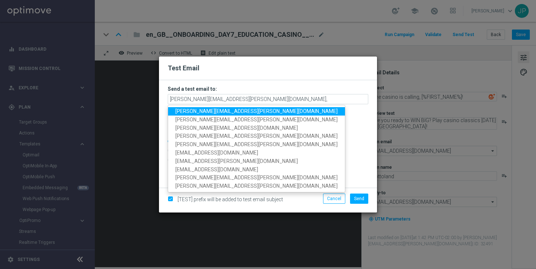
click at [230, 112] on span "james.parr@lottoland.com" at bounding box center [256, 111] width 162 height 6
type input "ricky.hubbard@lottoland.com,james.parr@lottoland.com"
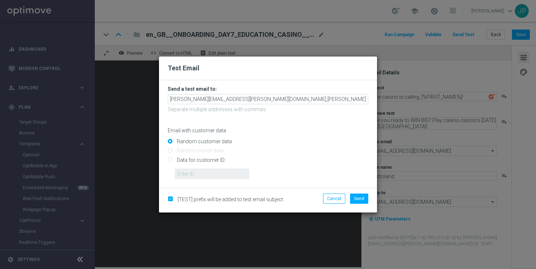
click at [215, 159] on input "Data for customer ID:" at bounding box center [268, 163] width 201 height 10
radio input "true"
click at [202, 175] on input "text" at bounding box center [212, 174] width 74 height 10
paste input "223901476"
type input "223901476"
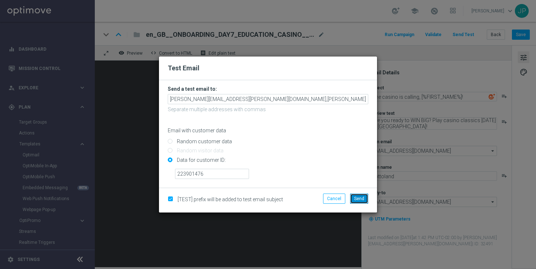
click at [362, 201] on span "Send" at bounding box center [359, 198] width 10 height 5
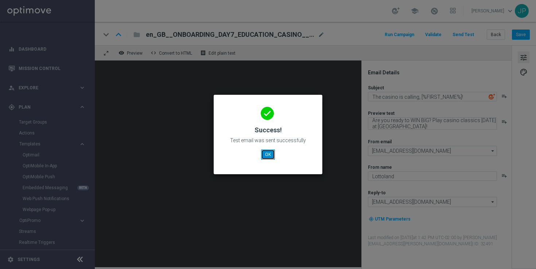
click at [263, 154] on button "OK" at bounding box center [268, 154] width 14 height 10
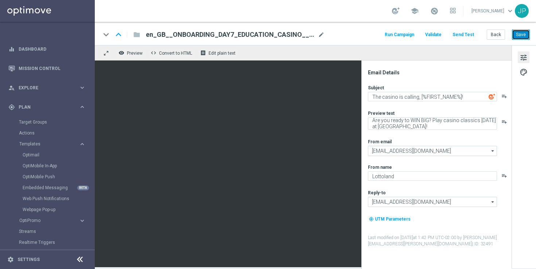
click at [521, 32] on button "Save" at bounding box center [521, 35] width 18 height 10
click at [519, 39] on button "Save" at bounding box center [521, 35] width 18 height 10
click at [520, 34] on button "Save" at bounding box center [521, 35] width 18 height 10
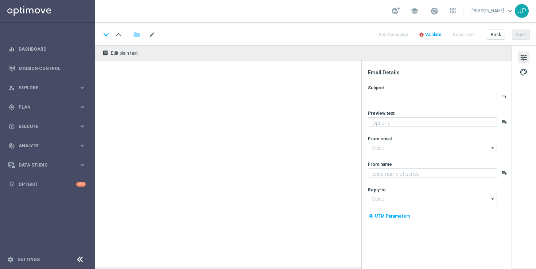
type textarea "Are you ready to WIN BIG? Play casino classics today at Lottoland!"
type input "[EMAIL_ADDRESS][DOMAIN_NAME]"
type textarea "Lottoland"
type input "[EMAIL_ADDRESS][DOMAIN_NAME]"
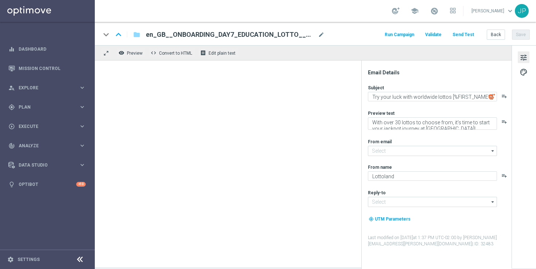
type input "[EMAIL_ADDRESS][DOMAIN_NAME]"
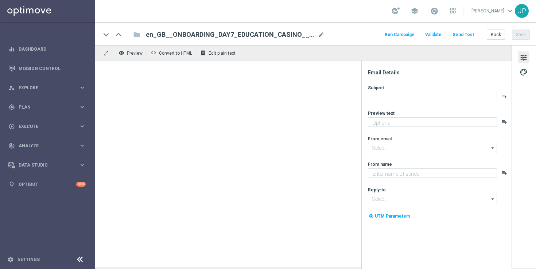
type textarea "Are you ready to WIN BIG? Play casino classics [DATE] at [GEOGRAPHIC_DATA]!"
type input "[EMAIL_ADDRESS][DOMAIN_NAME]"
type textarea "Lottoland"
type input "[EMAIL_ADDRESS][DOMAIN_NAME]"
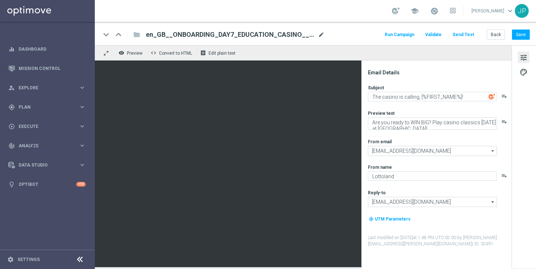
click at [320, 34] on span "mode_edit" at bounding box center [321, 34] width 7 height 7
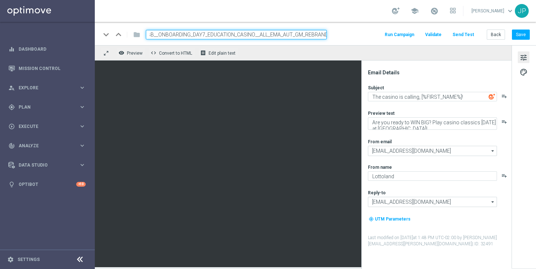
click at [283, 32] on input "en_GB__ONBOARDING_DAY7_EDUCATION_CASINO__ALL_EMA_AUT_GM_REBRAND" at bounding box center [236, 34] width 181 height 9
paste input "6"
type input "en_GB__ONBOARDING_DAY6_EDUCATION_CASINO__ALL_EMA_AUT_GM_REBRAND"
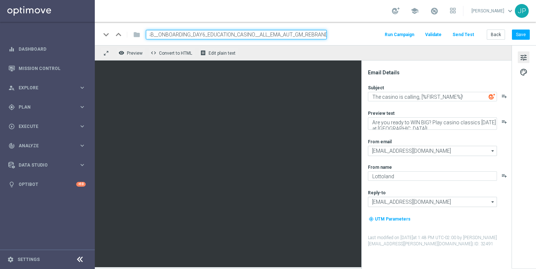
drag, startPoint x: 354, startPoint y: 32, endPoint x: 468, endPoint y: 58, distance: 116.5
click at [354, 32] on div "keyboard_arrow_down keyboard_arrow_up folder en_GB__ONBOARDING_DAY6_EDUCATION_C…" at bounding box center [315, 34] width 429 height 9
click at [520, 36] on button "Save" at bounding box center [521, 35] width 18 height 10
click at [525, 34] on button "Save" at bounding box center [521, 35] width 18 height 10
